Goal: Check status: Check status

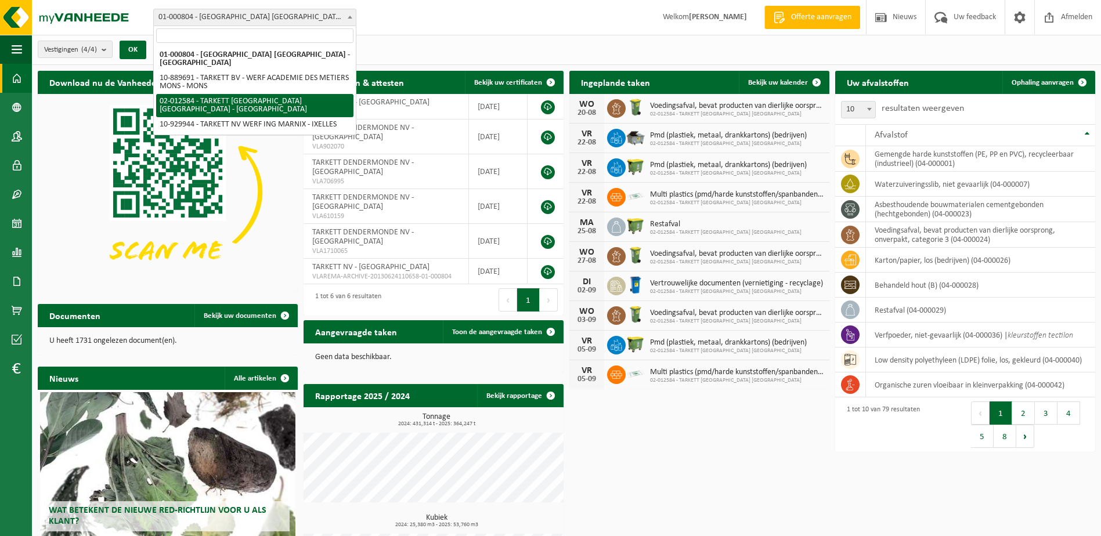
select select "2436"
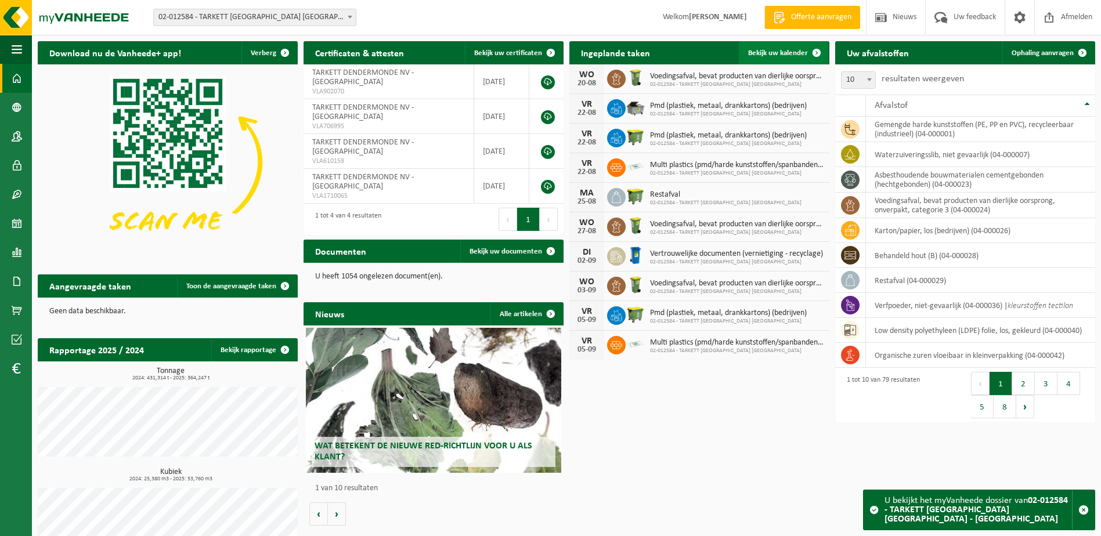
click at [780, 54] on span "Bekijk uw kalender" at bounding box center [778, 53] width 60 height 8
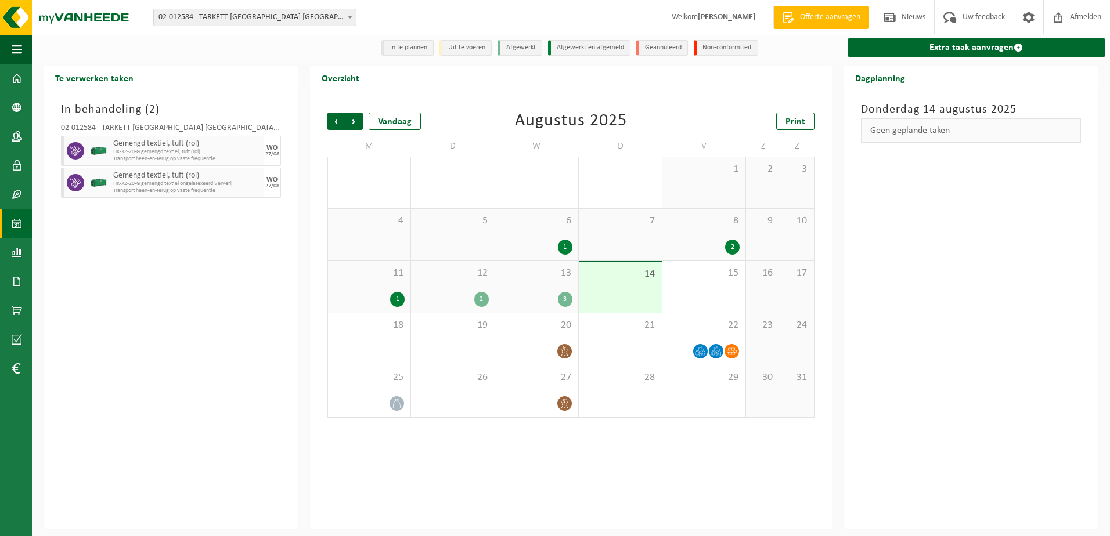
click at [550, 284] on div "13 3" at bounding box center [536, 287] width 83 height 52
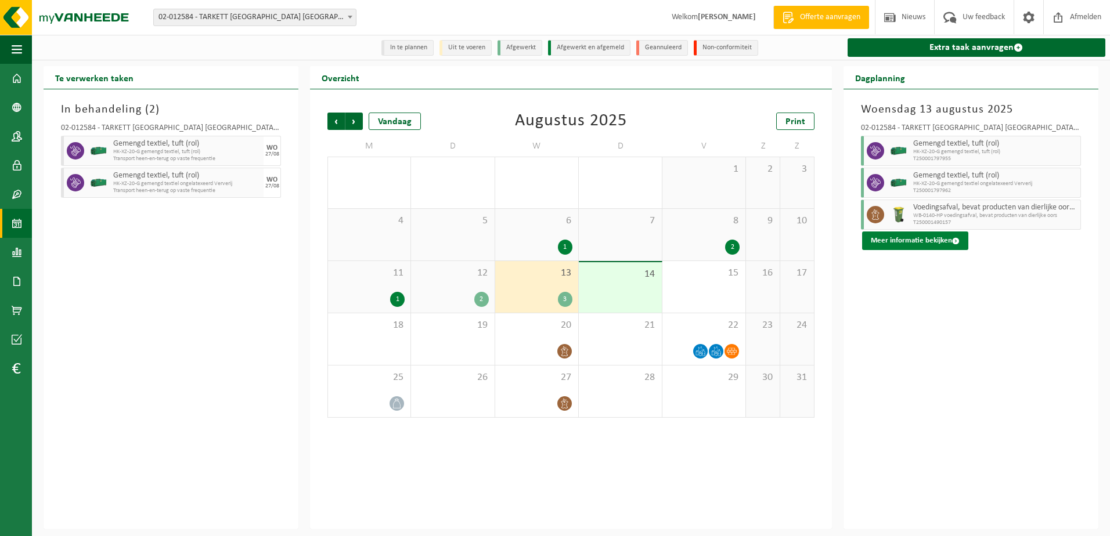
click at [921, 243] on button "Meer informatie bekijken" at bounding box center [915, 241] width 106 height 19
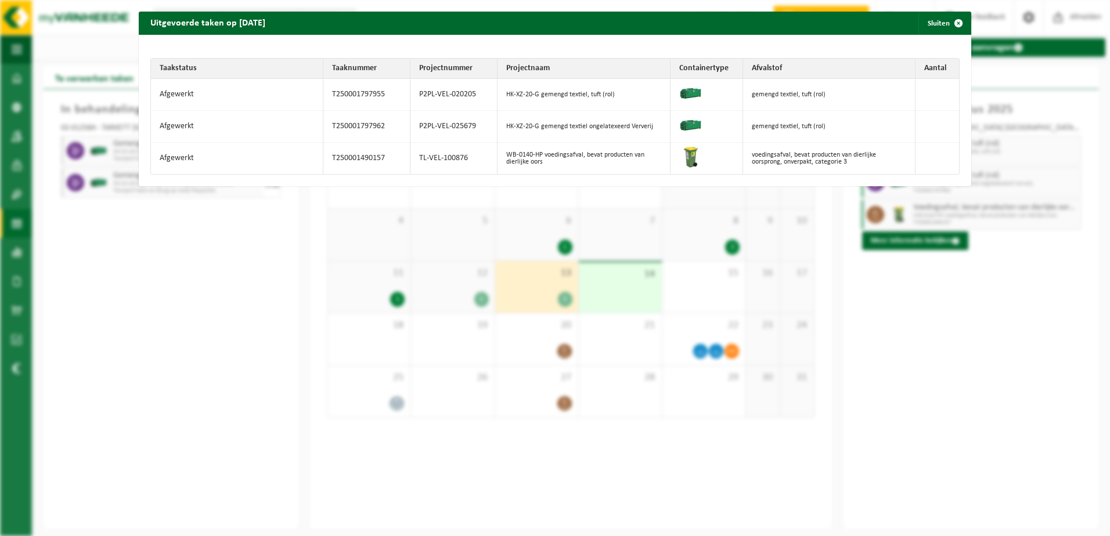
click at [1012, 341] on div "Uitgevoerde taken op 2025-08-13 Sluiten Taakstatus Taaknummer Projectnummer Pro…" at bounding box center [555, 268] width 1110 height 536
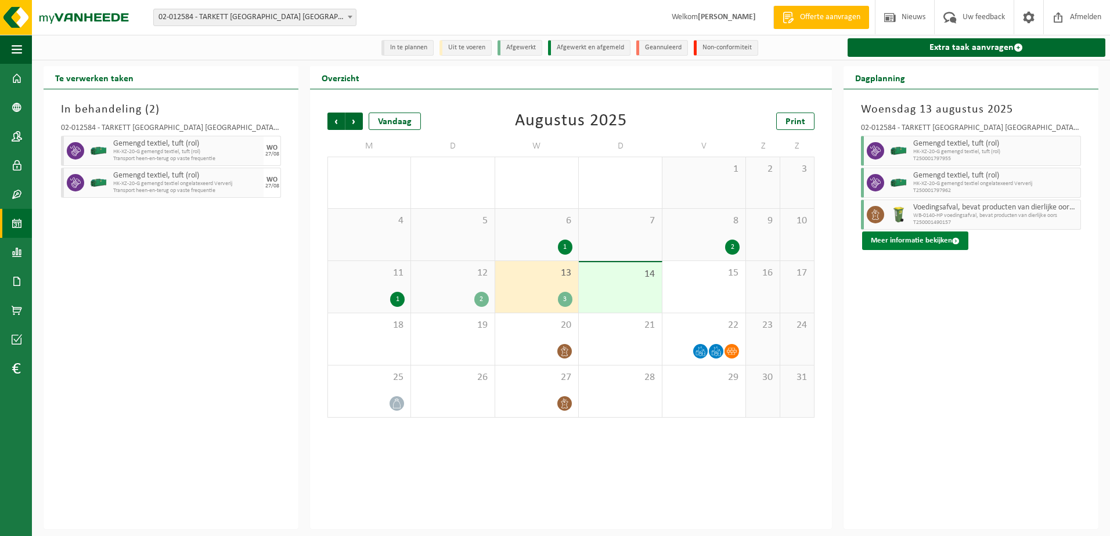
click at [902, 241] on button "Meer informatie bekijken" at bounding box center [915, 241] width 106 height 19
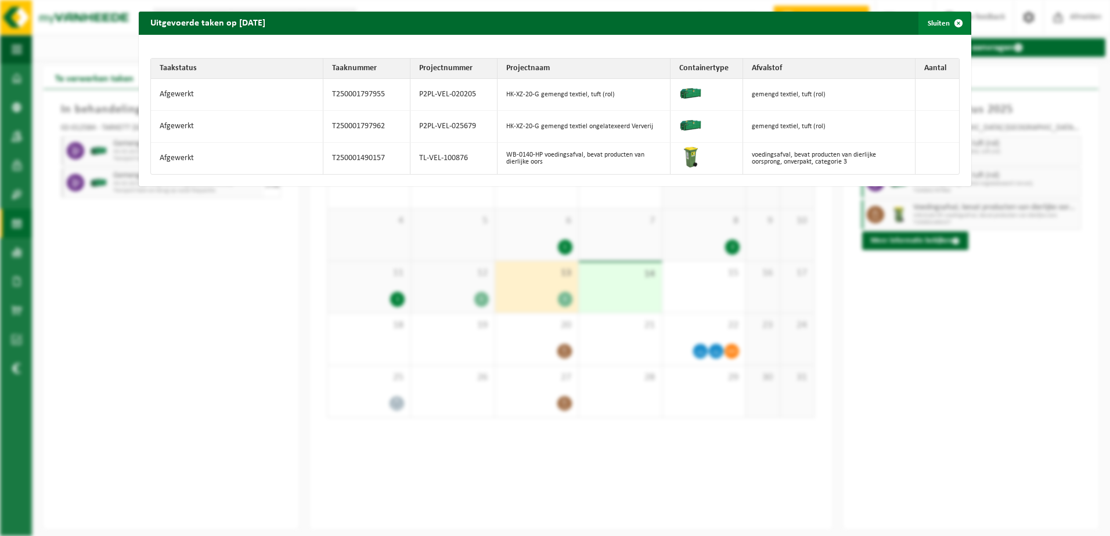
click at [923, 30] on button "Sluiten" at bounding box center [944, 23] width 52 height 23
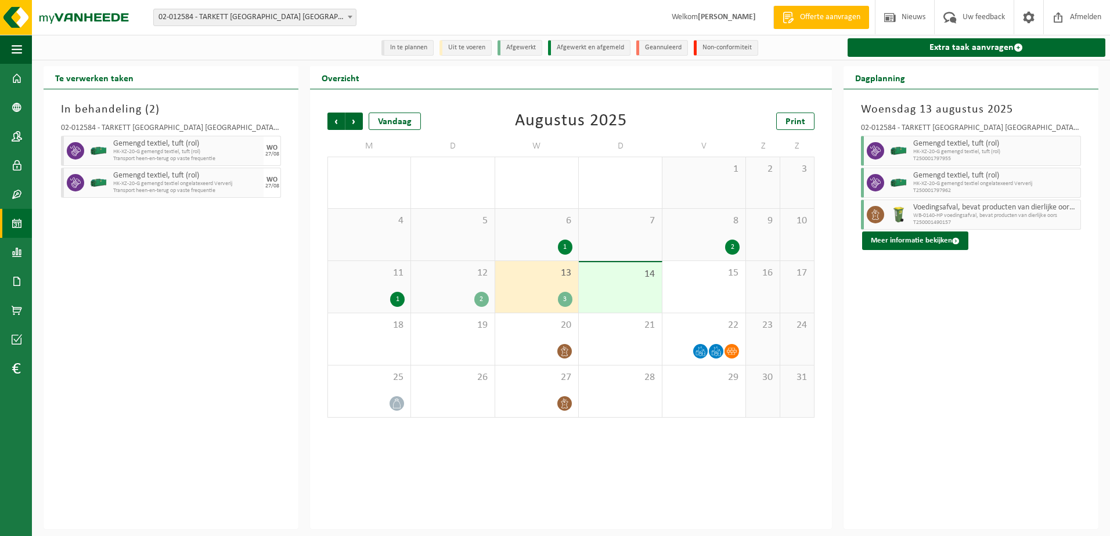
click at [941, 425] on div "Woensdag 13 augustus 2025 02-012584 - TARKETT DENDERMONDE NV - DENDERMONDE Geme…" at bounding box center [970, 309] width 255 height 440
click at [946, 430] on div "Woensdag 13 augustus 2025 02-012584 - TARKETT DENDERMONDE NV - DENDERMONDE Geme…" at bounding box center [970, 309] width 255 height 440
click at [212, 363] on div "In behandeling ( 2 ) 02-012584 - TARKETT DENDERMONDE NV - DENDERMONDE Gemengd t…" at bounding box center [171, 309] width 255 height 440
